Goal: Task Accomplishment & Management: Use online tool/utility

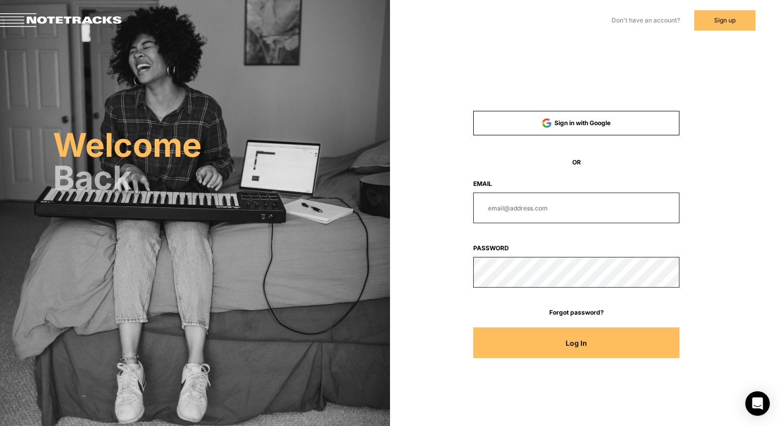
type input "[EMAIL_ADDRESS][DOMAIN_NAME]"
click at [525, 353] on button "Log In" at bounding box center [576, 342] width 206 height 31
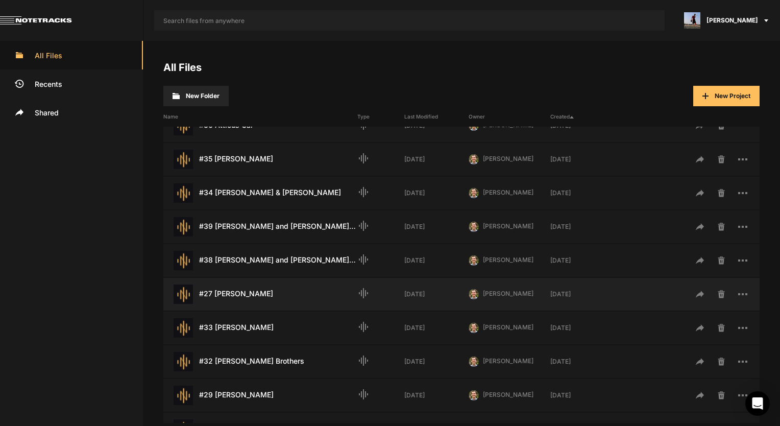
scroll to position [204, 0]
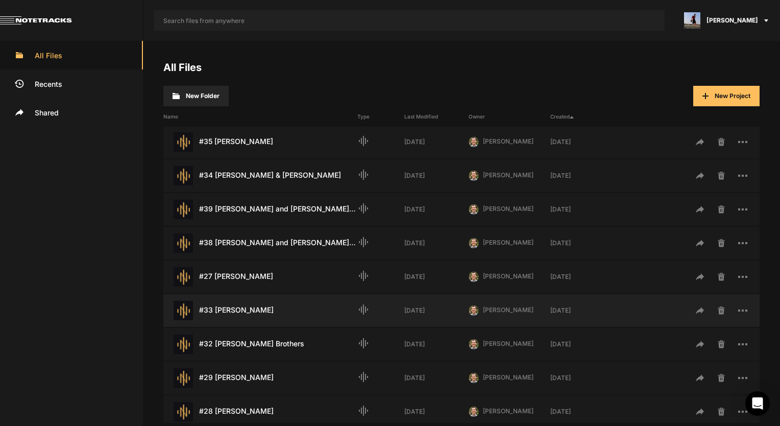
click at [245, 315] on div "#33 [PERSON_NAME] Last Modified: [DATE]" at bounding box center [260, 310] width 194 height 19
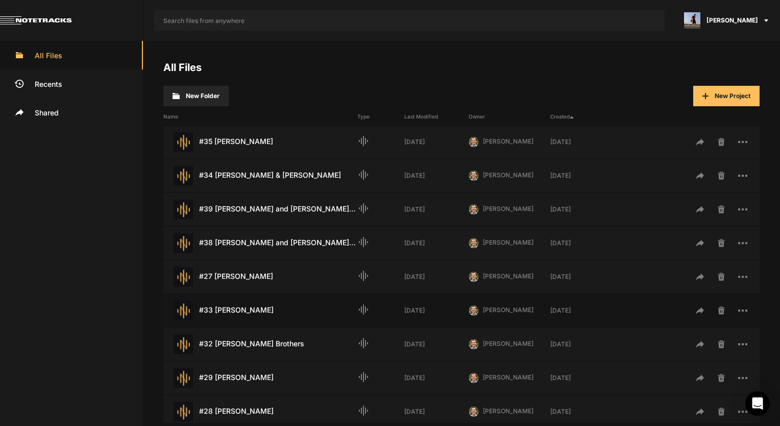
click at [245, 315] on div "#33 [PERSON_NAME] Last Modified: [DATE]" at bounding box center [260, 310] width 194 height 19
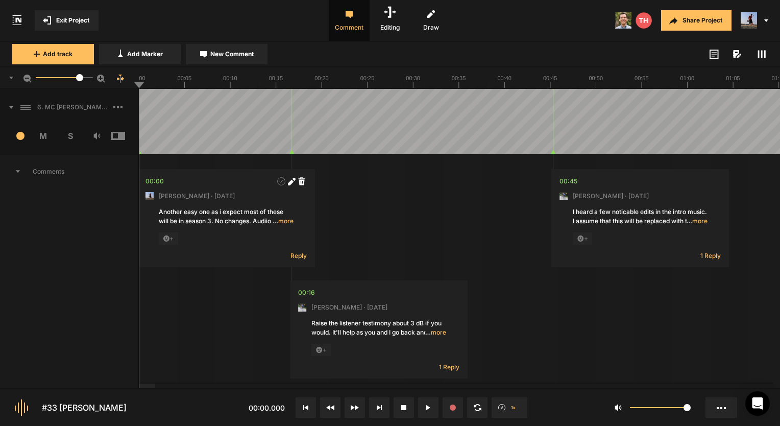
click at [20, 173] on span "Comments" at bounding box center [69, 171] width 138 height 33
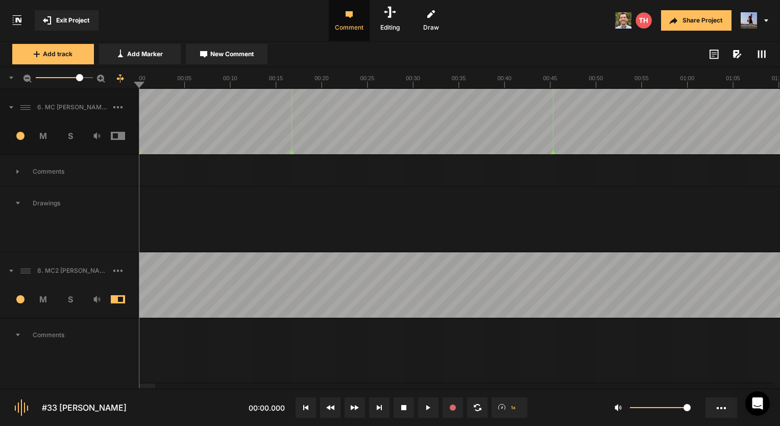
click at [12, 102] on span at bounding box center [6, 107] width 13 height 16
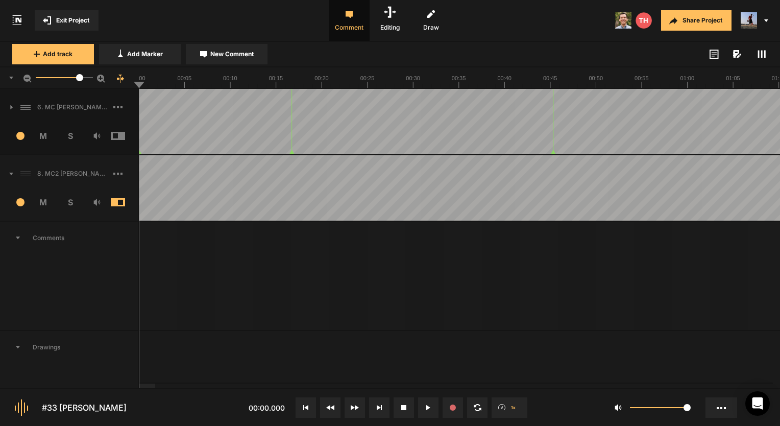
click at [10, 105] on icon at bounding box center [11, 107] width 3 height 5
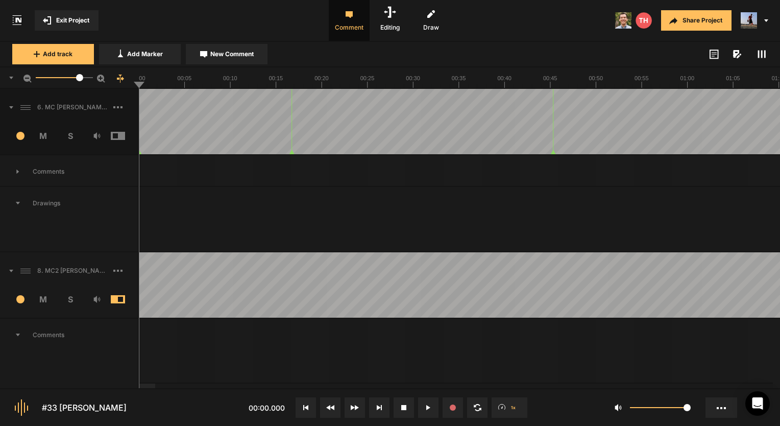
click at [10, 108] on icon at bounding box center [11, 107] width 4 height 3
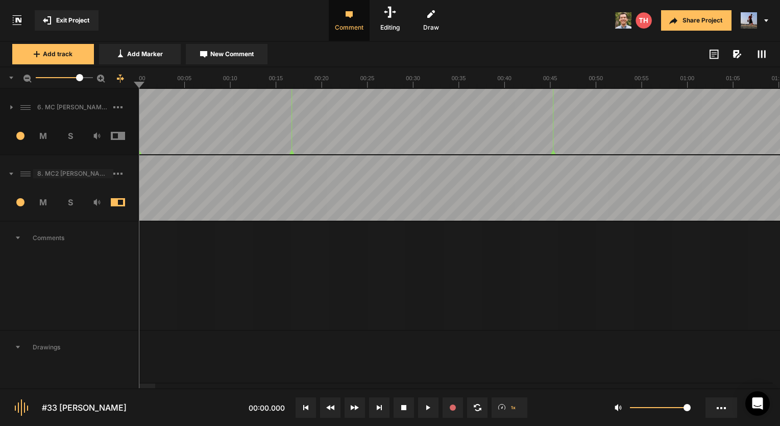
click at [91, 176] on span "8. MC2 [PERSON_NAME] Soft Lock Copy 01" at bounding box center [73, 173] width 80 height 9
click at [767, 54] on span at bounding box center [762, 54] width 12 height 12
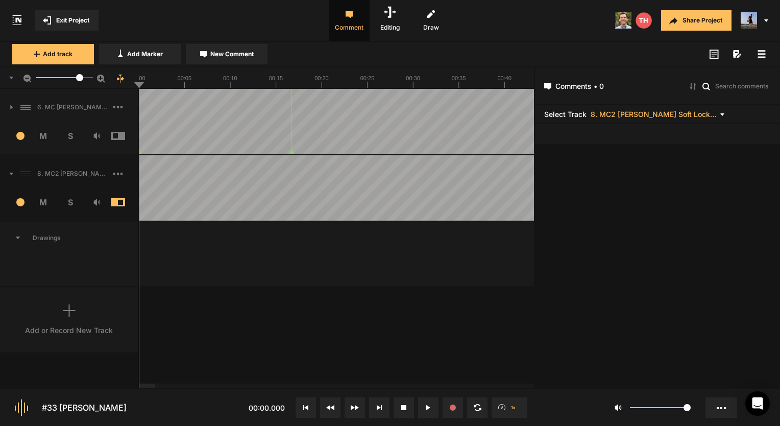
click at [723, 116] on mat-icon at bounding box center [722, 114] width 4 height 8
click at [723, 116] on div at bounding box center [390, 213] width 780 height 426
click at [65, 16] on span "Exit Project" at bounding box center [72, 20] width 33 height 9
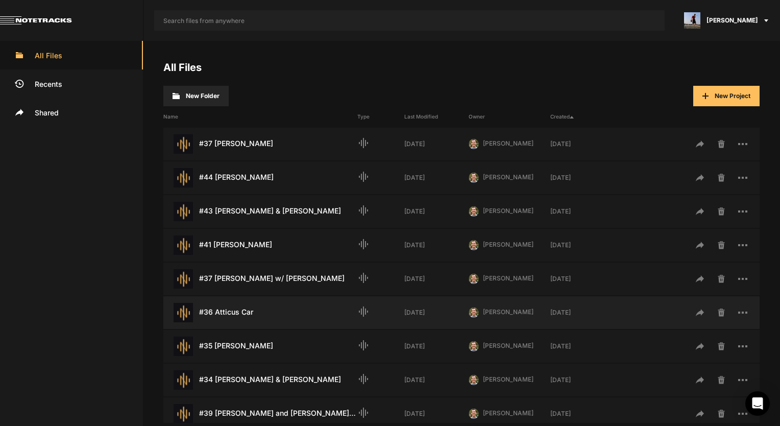
click at [238, 306] on div "#36 Atticus Car Last Modified: [DATE]" at bounding box center [260, 312] width 194 height 19
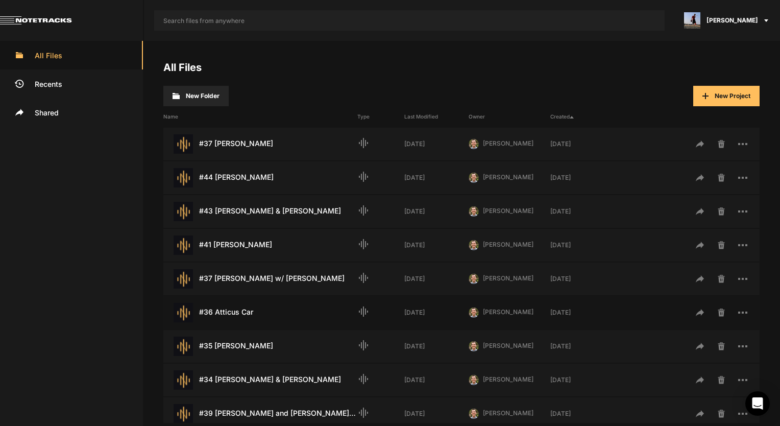
click at [238, 306] on div "#36 Atticus Car Last Modified: [DATE]" at bounding box center [260, 312] width 194 height 19
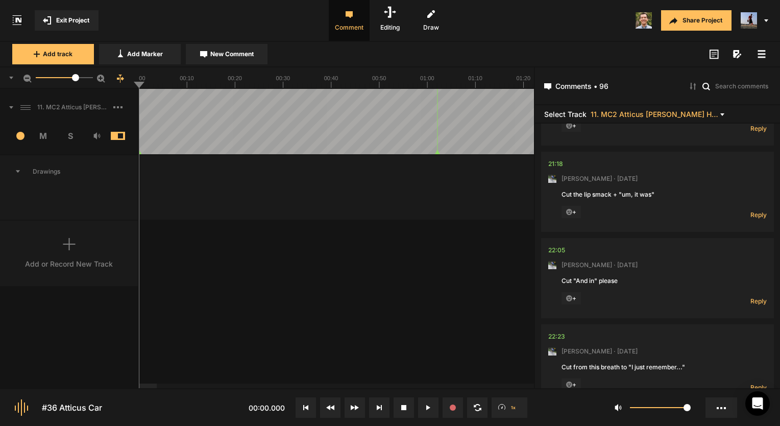
scroll to position [5310, 0]
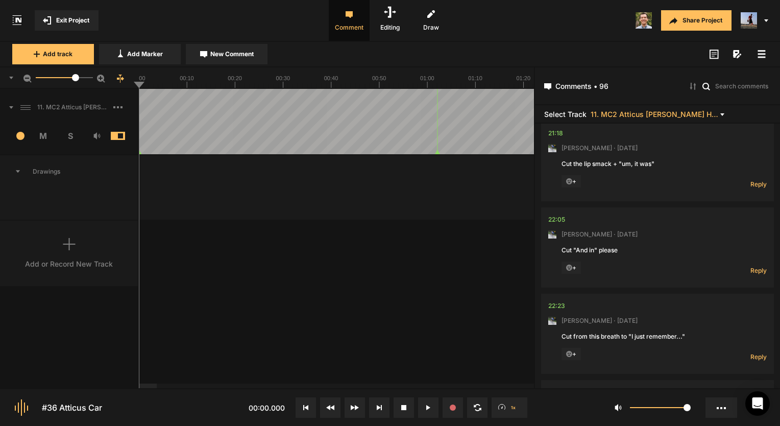
click at [63, 12] on button "Exit Project" at bounding box center [67, 20] width 64 height 20
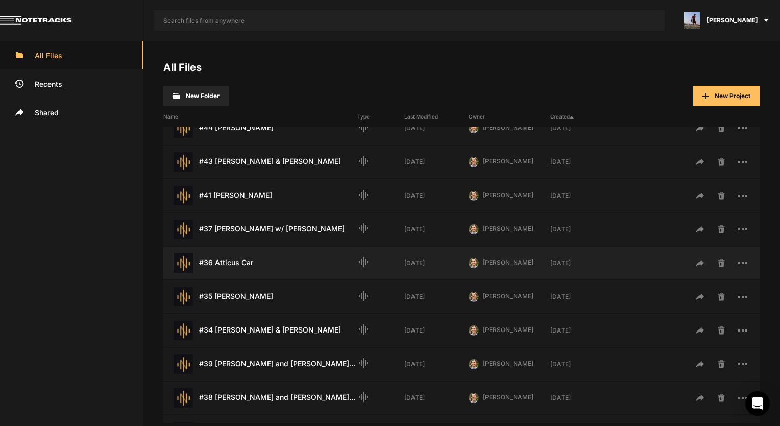
scroll to position [102, 0]
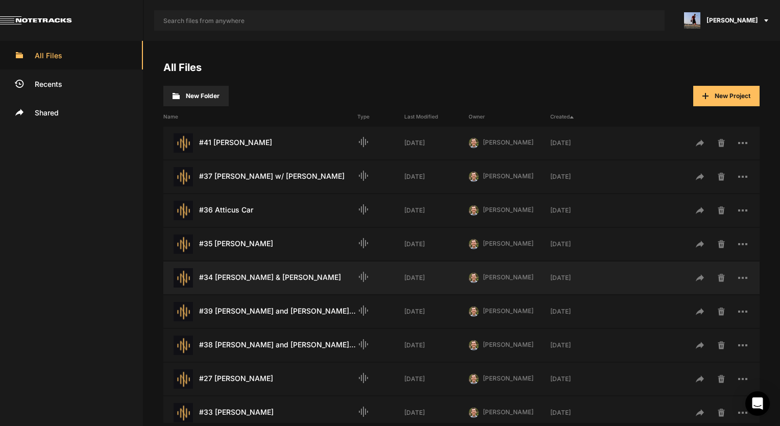
click at [243, 275] on div "#34 [PERSON_NAME] & [PERSON_NAME] Last Modified: [DATE]" at bounding box center [260, 277] width 194 height 19
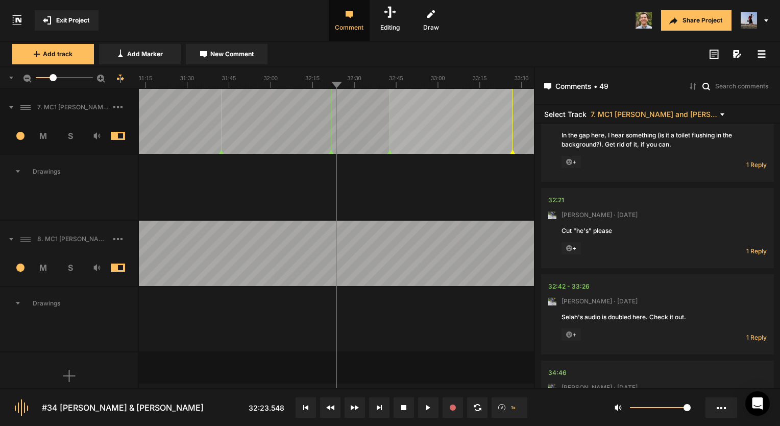
scroll to position [4291, 0]
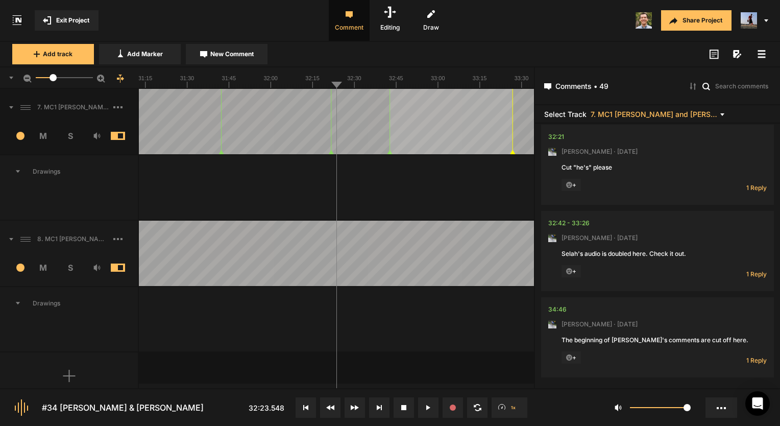
click at [68, 16] on span "Exit Project" at bounding box center [72, 20] width 33 height 9
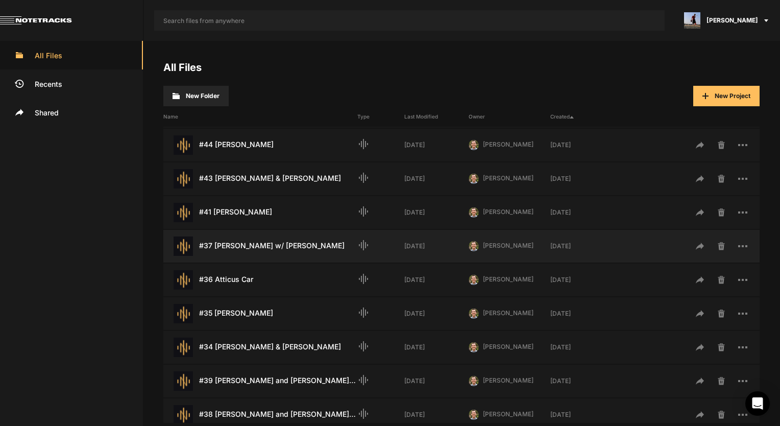
scroll to position [51, 0]
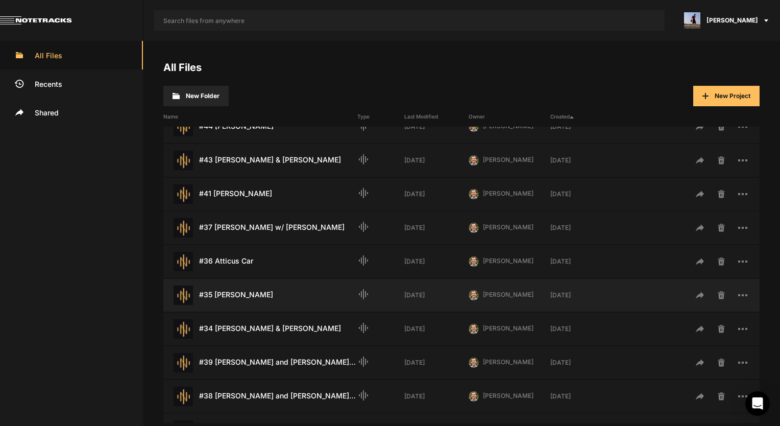
click at [260, 297] on div "#35 [PERSON_NAME] Last Modified: [DATE]" at bounding box center [260, 294] width 194 height 19
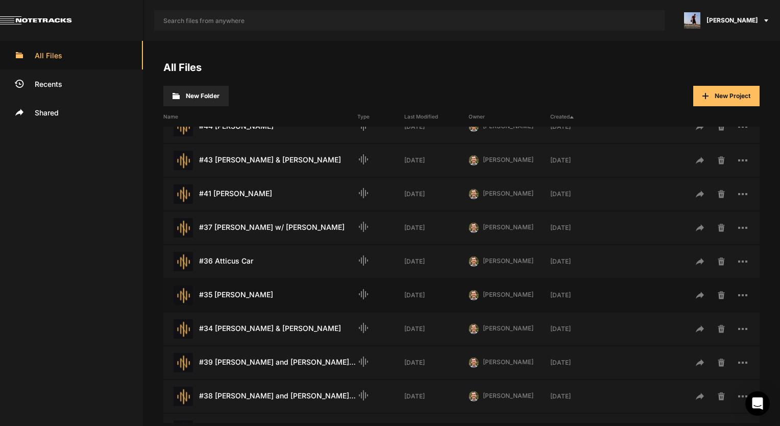
click at [260, 297] on div "#35 [PERSON_NAME] Last Modified: [DATE]" at bounding box center [260, 294] width 194 height 19
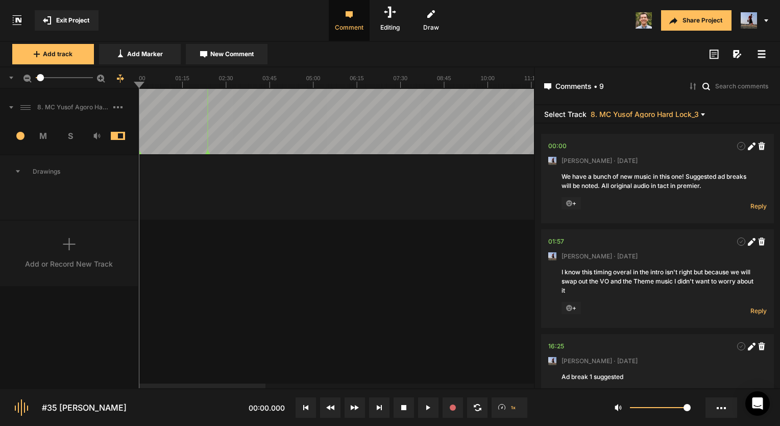
click at [73, 23] on span "Exit Project" at bounding box center [72, 20] width 33 height 9
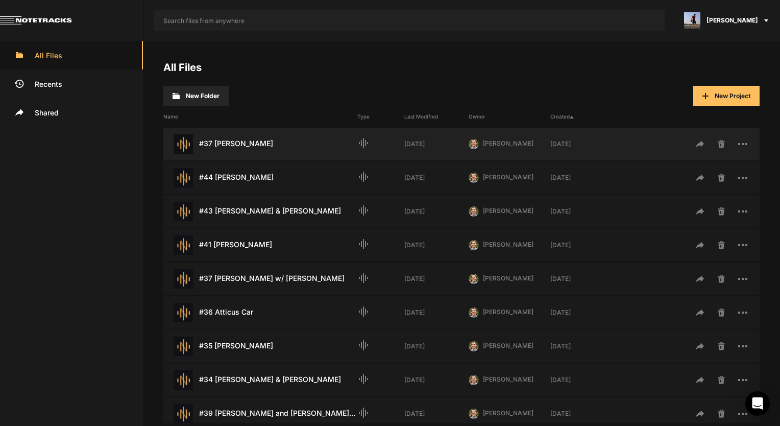
click at [272, 150] on div "#37 [PERSON_NAME] Last Modified: [DATE]" at bounding box center [260, 143] width 194 height 19
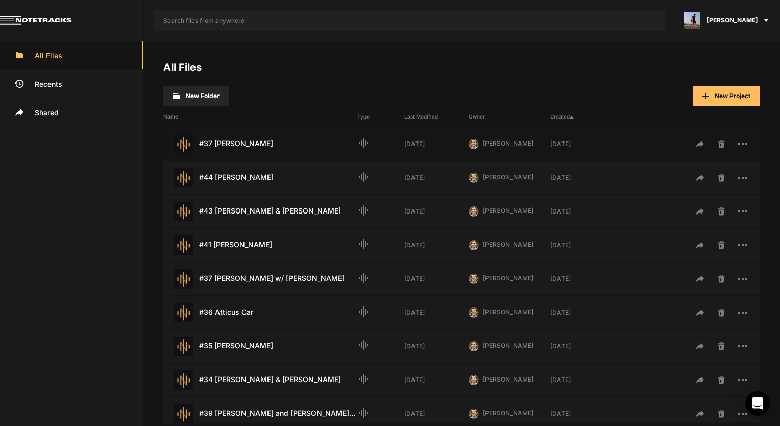
click at [271, 150] on div "#37 [PERSON_NAME] Last Modified: [DATE]" at bounding box center [260, 143] width 194 height 19
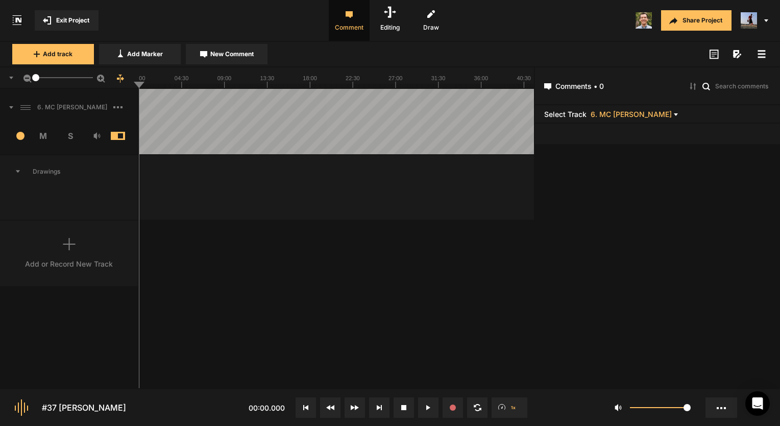
click at [74, 15] on button "Exit Project" at bounding box center [67, 20] width 64 height 20
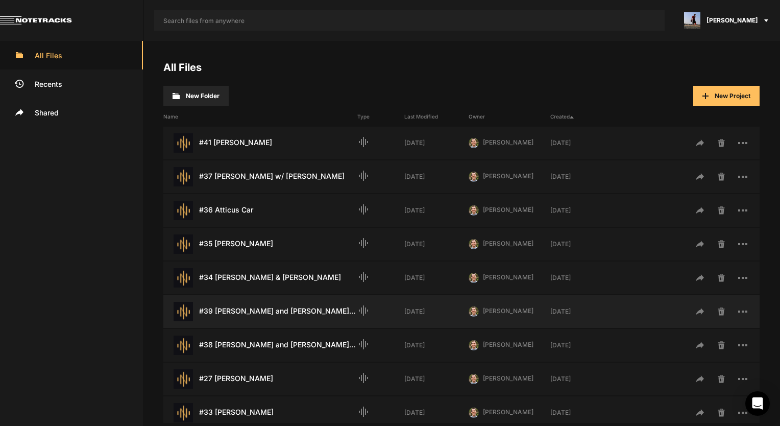
scroll to position [153, 0]
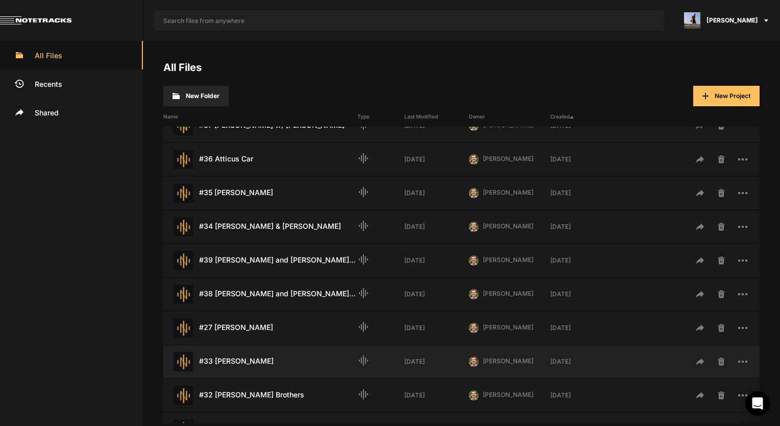
click at [230, 354] on div "#33 [PERSON_NAME] Last Modified: [DATE]" at bounding box center [260, 361] width 194 height 19
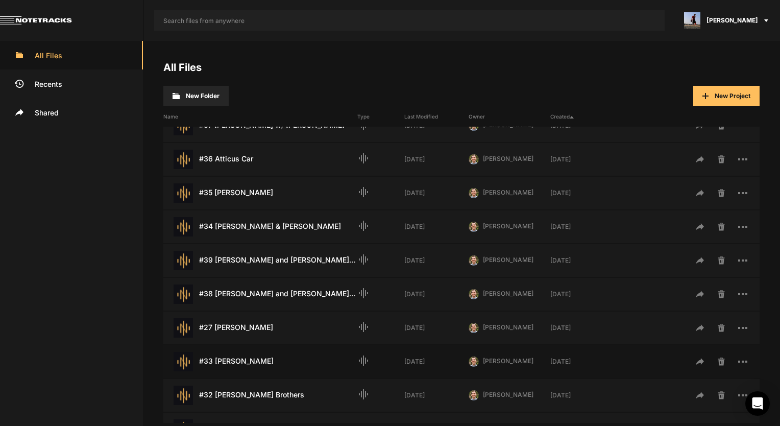
click at [230, 354] on div "#33 [PERSON_NAME] Last Modified: [DATE]" at bounding box center [260, 361] width 194 height 19
